Goal: Task Accomplishment & Management: Manage account settings

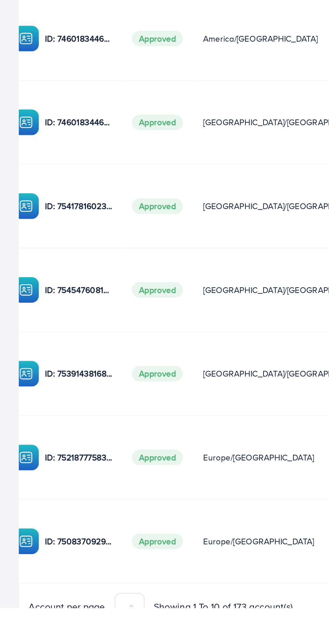
scroll to position [0, 117]
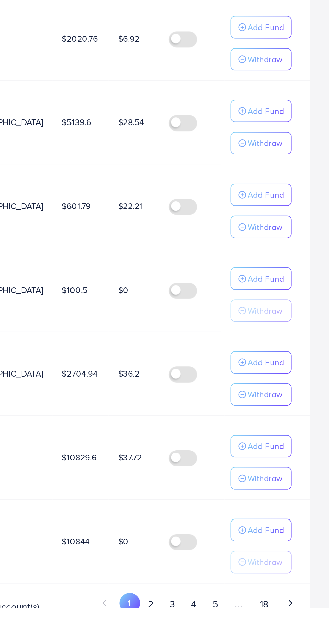
click at [234, 639] on button "2" at bounding box center [228, 642] width 12 height 12
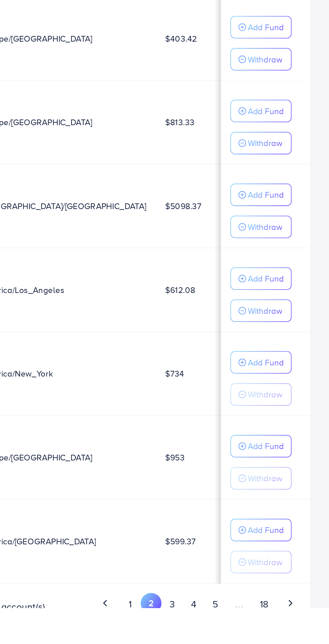
scroll to position [0, 58]
click at [243, 642] on button "3" at bounding box center [240, 642] width 12 height 12
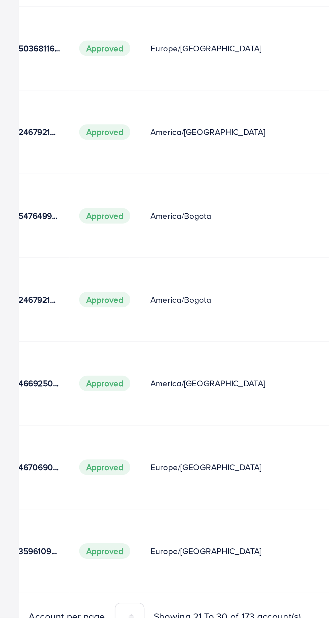
scroll to position [0, 118]
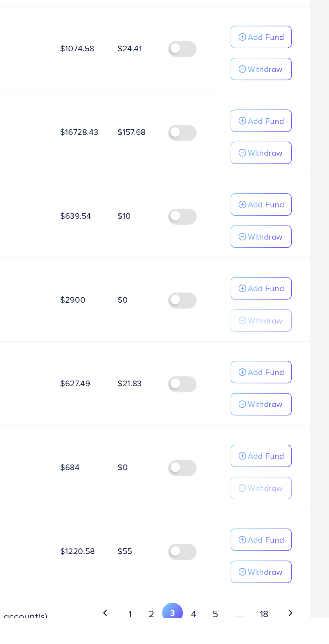
click at [253, 641] on button "4" at bounding box center [252, 642] width 12 height 12
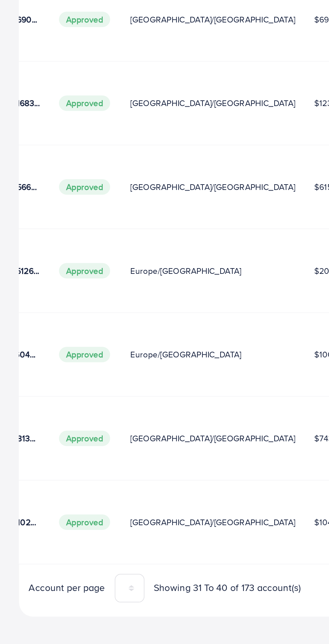
scroll to position [0, 120]
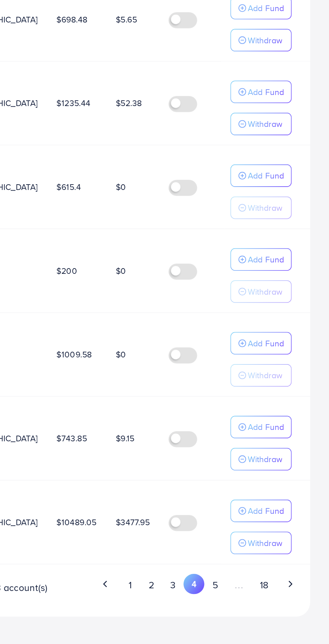
click at [230, 607] on button "2" at bounding box center [229, 611] width 12 height 12
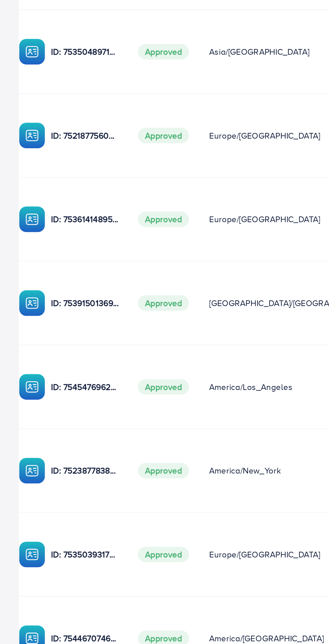
scroll to position [0, 122]
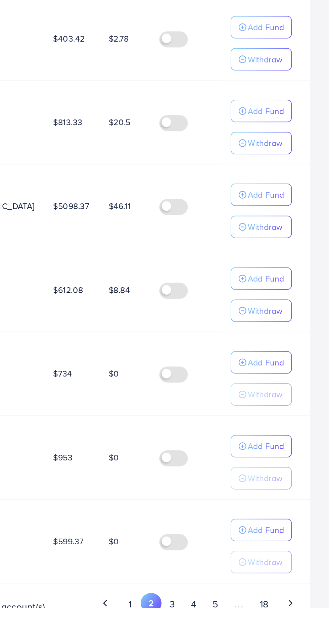
click at [220, 642] on button "1" at bounding box center [217, 642] width 12 height 12
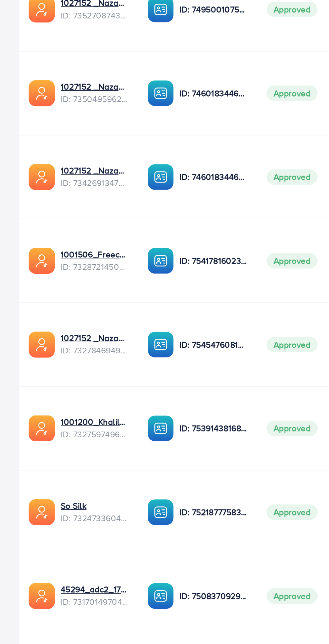
scroll to position [27, 0]
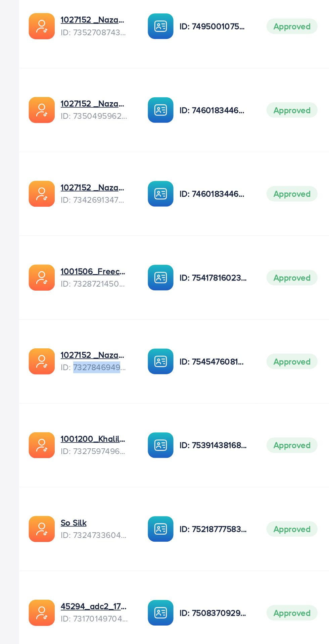
click at [91, 525] on img at bounding box center [90, 532] width 15 height 15
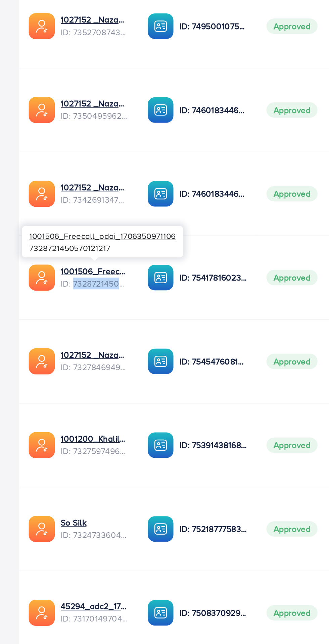
click at [101, 492] on td "ID: 7539143816851521552" at bounding box center [111, 484] width 67 height 47
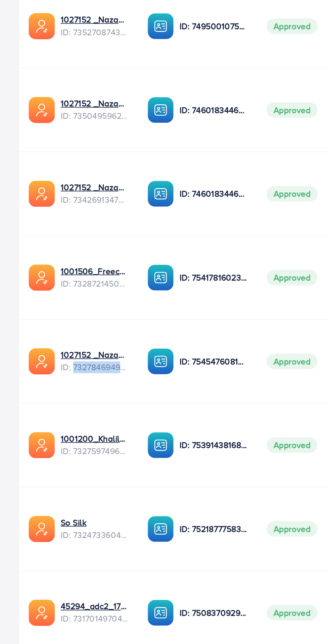
click at [117, 510] on td "ID: 7521877758339940369" at bounding box center [111, 532] width 67 height 47
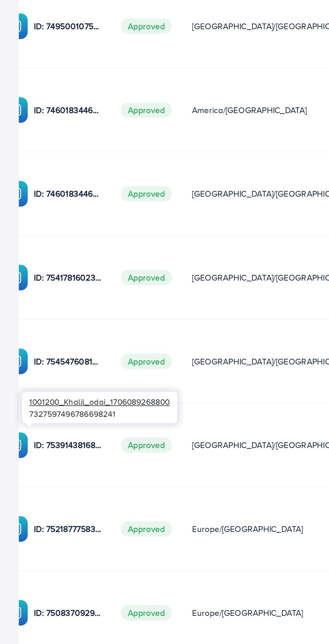
scroll to position [0, 117]
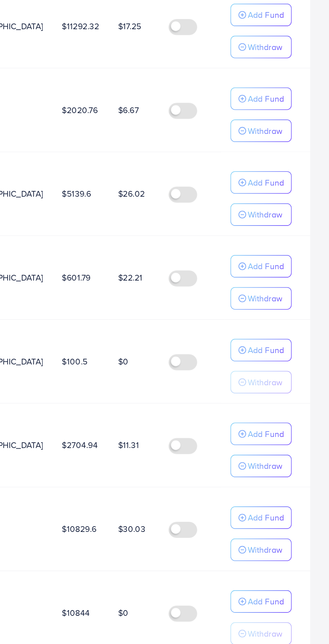
click at [298, 151] on p "Add Fund" at bounding box center [293, 147] width 20 height 8
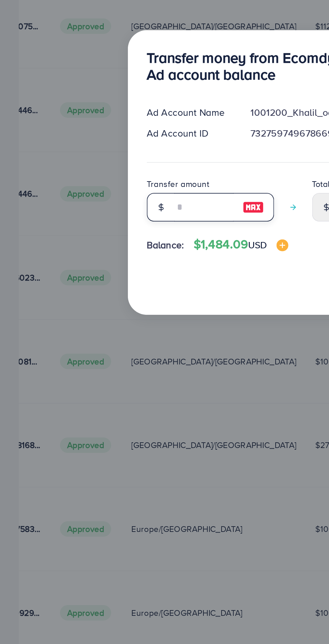
click at [115, 352] on input "number" at bounding box center [115, 351] width 34 height 16
type input "*"
type input "*****"
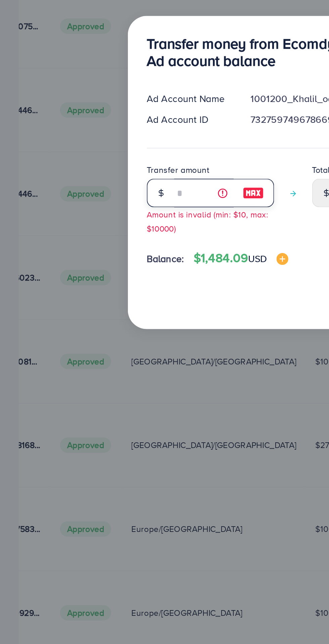
type input "**"
type input "*****"
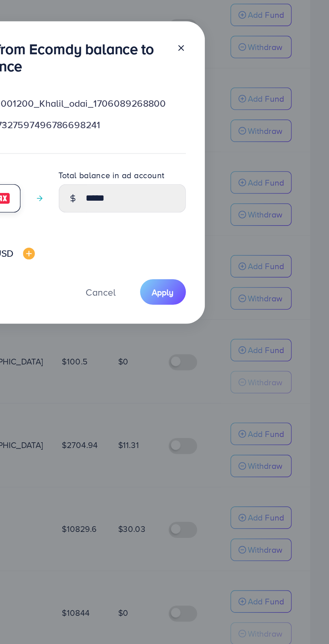
type input "**"
click at [238, 396] on span "Apply" at bounding box center [235, 399] width 12 height 7
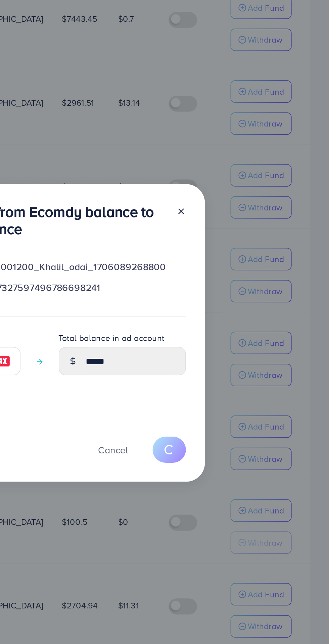
scroll to position [27, 0]
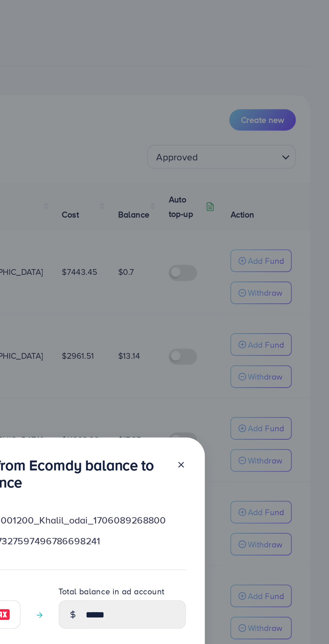
type input "*****"
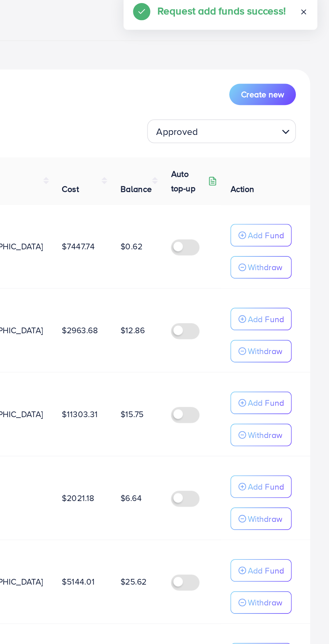
scroll to position [0, 0]
